Goal: Task Accomplishment & Management: Manage account settings

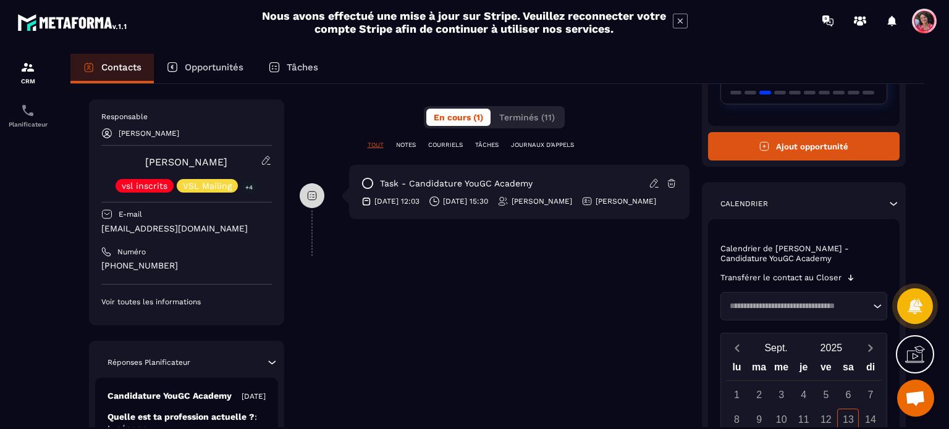
scroll to position [62, 0]
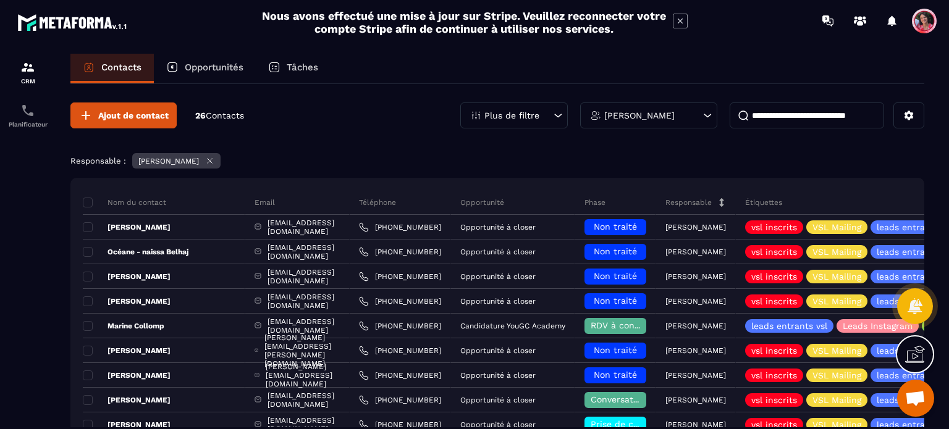
click at [223, 64] on p "Opportunités" at bounding box center [214, 67] width 59 height 11
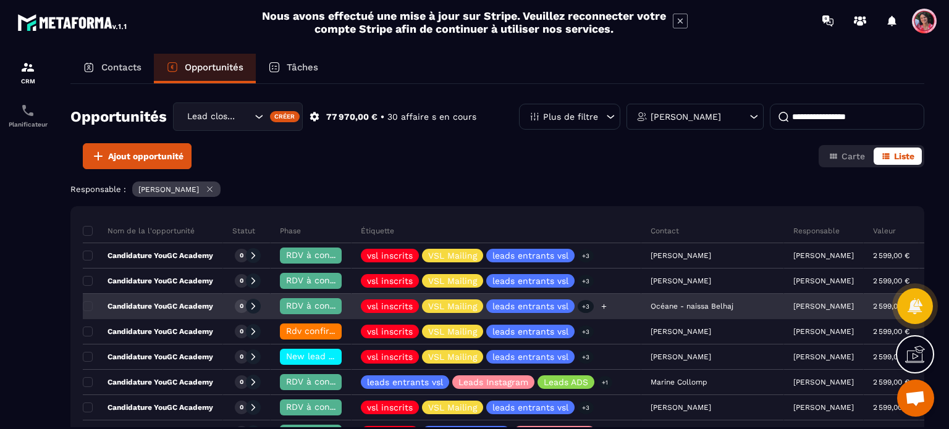
scroll to position [62, 0]
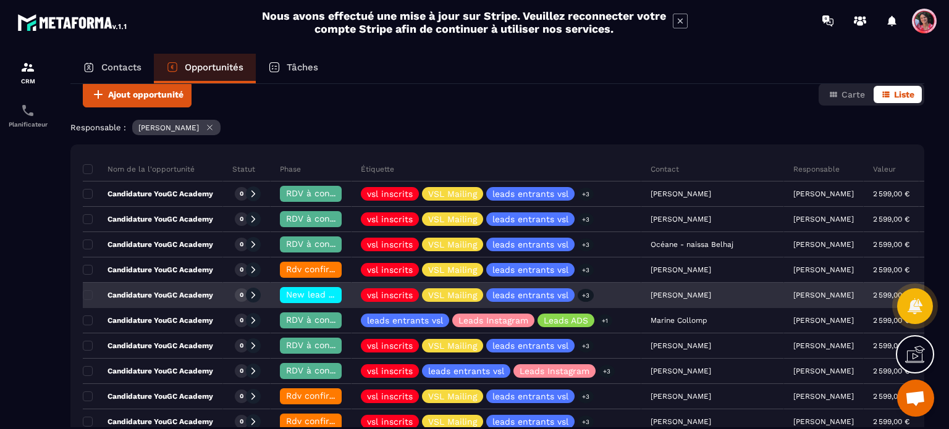
click at [322, 293] on span "New lead à RAPPELER 📞" at bounding box center [340, 295] width 108 height 10
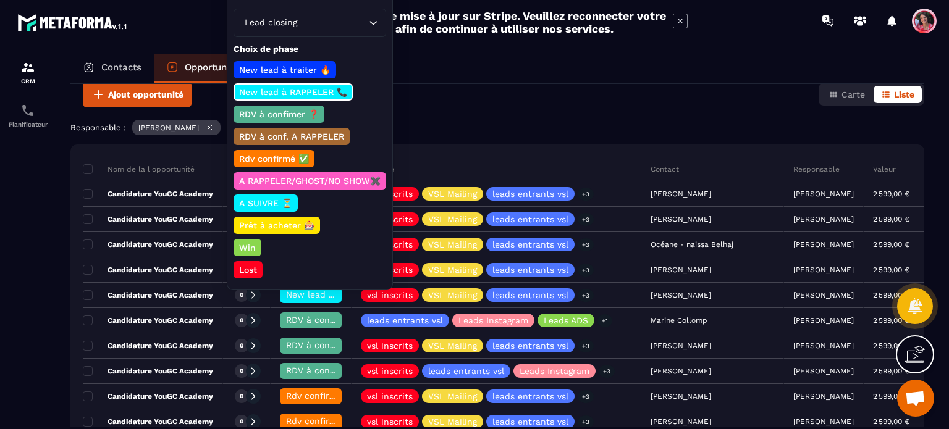
click at [449, 86] on div "Ajout opportunité Carte Liste" at bounding box center [497, 95] width 854 height 26
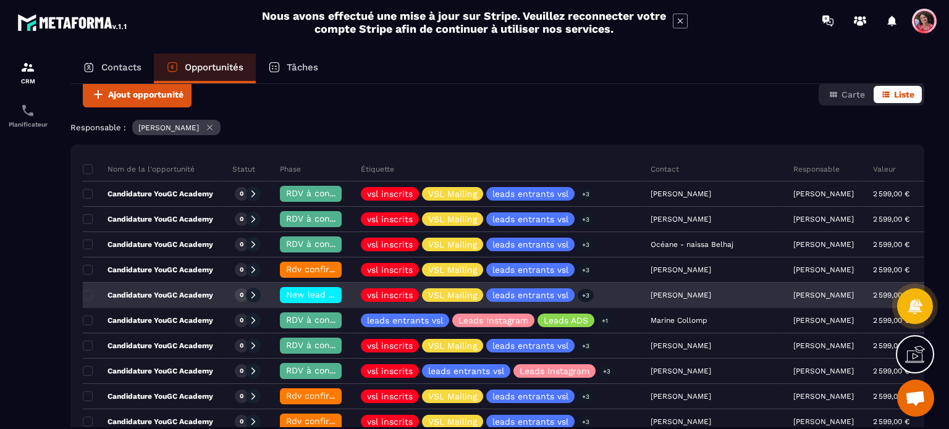
click at [321, 290] on span "New lead à RAPPELER 📞" at bounding box center [340, 295] width 108 height 10
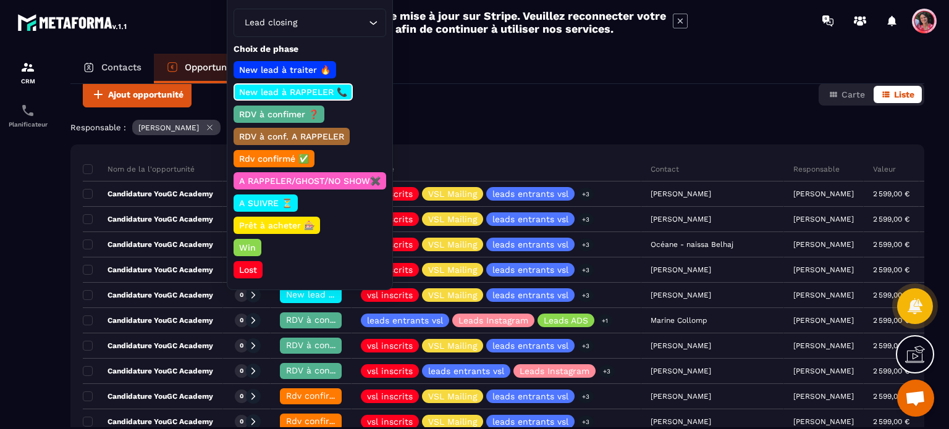
click at [458, 101] on div "Ajout opportunité Carte Liste" at bounding box center [497, 95] width 854 height 26
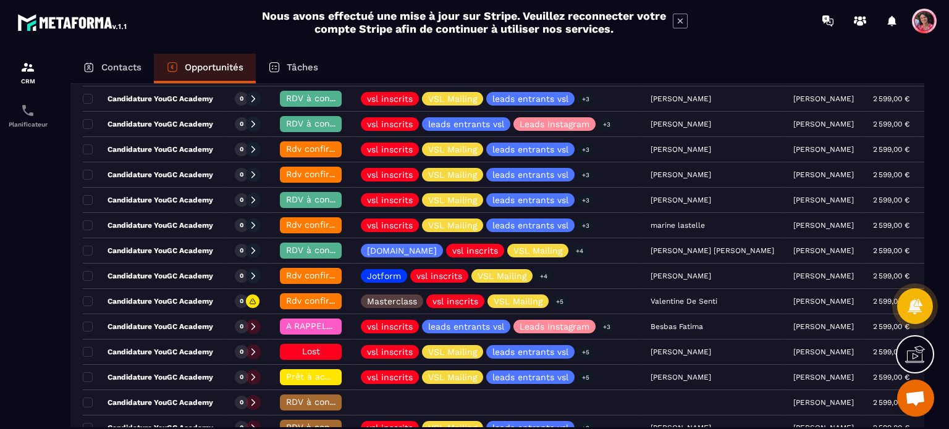
scroll to position [0, 0]
